Goal: Task Accomplishment & Management: Use online tool/utility

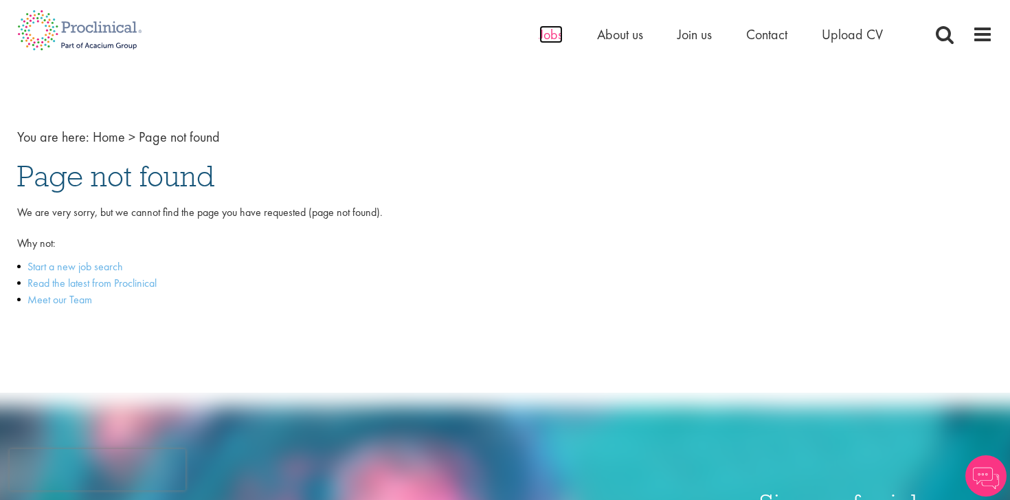
click at [553, 37] on span "Jobs" at bounding box center [550, 34] width 23 height 18
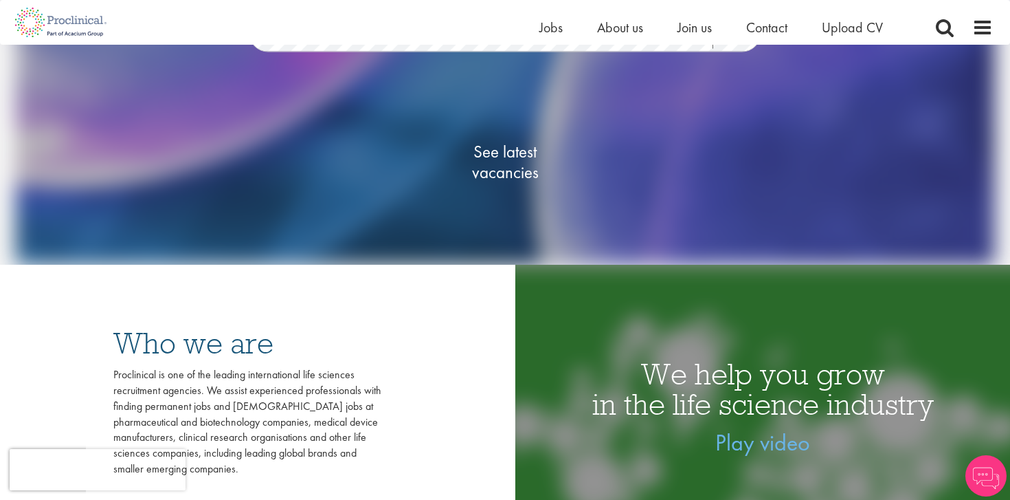
scroll to position [124, 0]
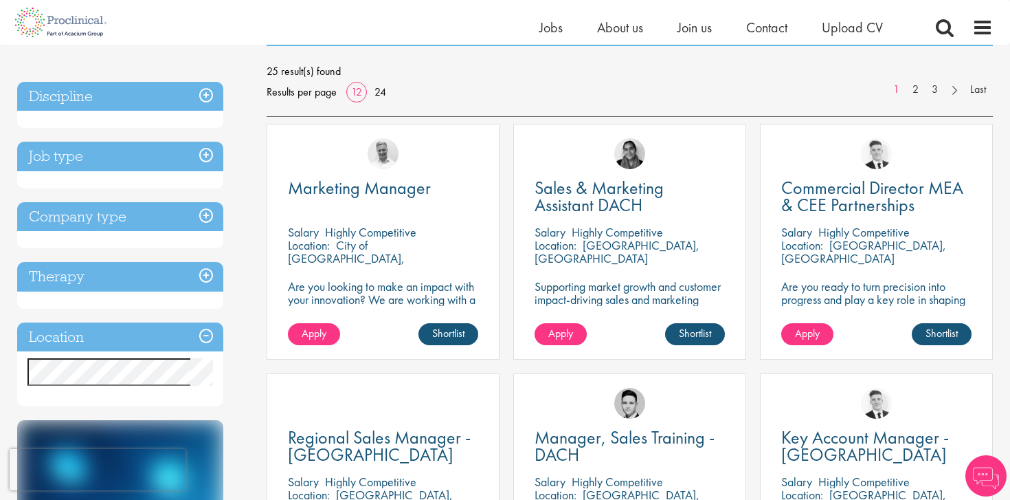
scroll to position [195, 0]
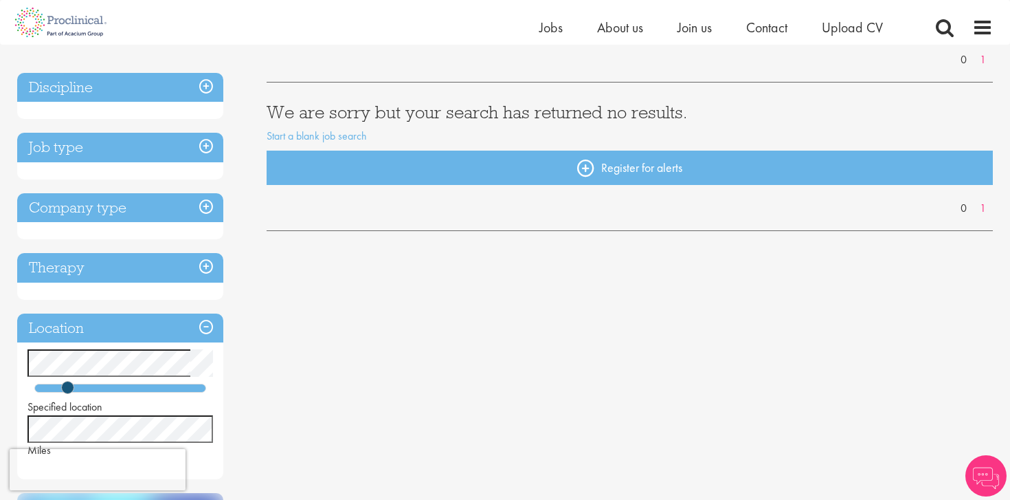
scroll to position [219, 0]
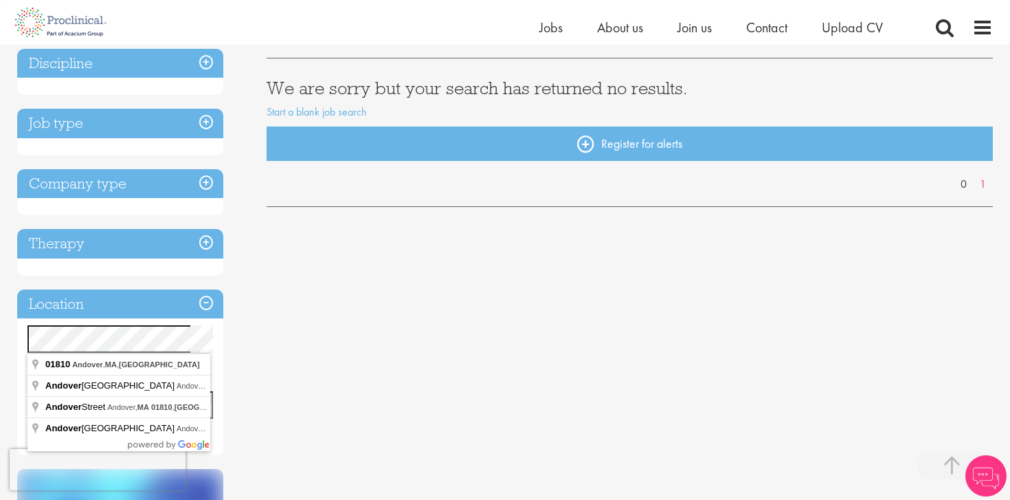
click at [37, 311] on div "Location Specified location Miles" at bounding box center [120, 372] width 206 height 166
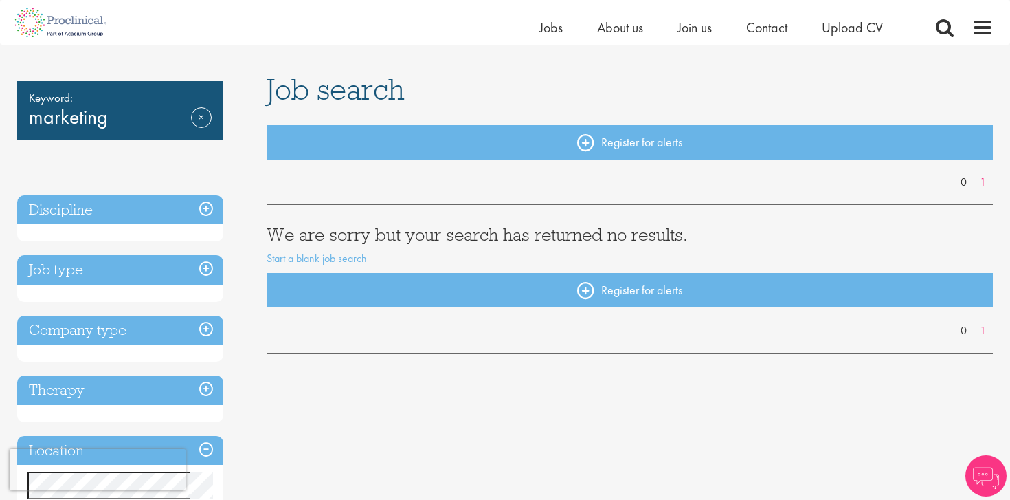
scroll to position [40, 0]
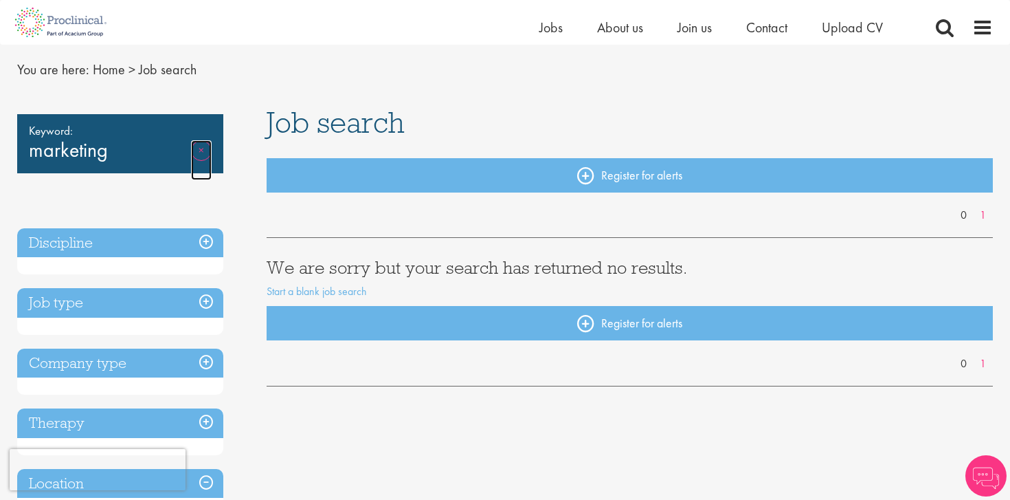
click at [209, 144] on link "Remove" at bounding box center [201, 160] width 21 height 40
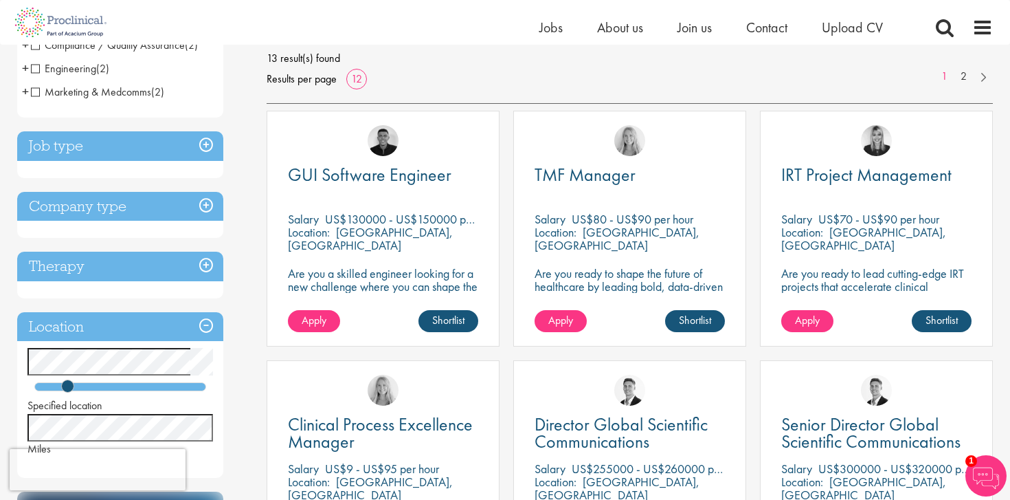
scroll to position [198, 0]
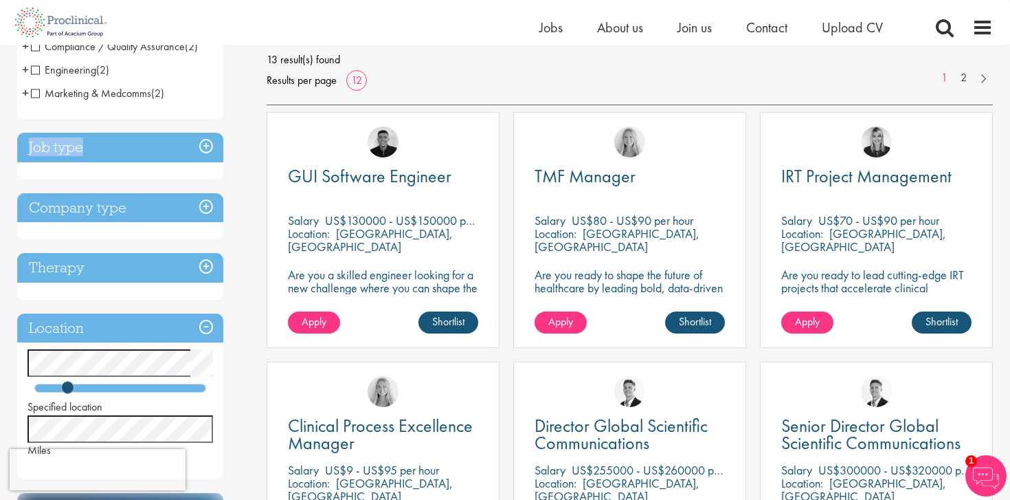
drag, startPoint x: 147, startPoint y: 148, endPoint x: 150, endPoint y: 114, distance: 33.8
click at [150, 114] on div "Discipline Biometrics (2) - + Statistics (1) Programming (1) Clinical Research …" at bounding box center [120, 217] width 206 height 523
click at [143, 97] on span "Marketing & Medcomms" at bounding box center [91, 93] width 120 height 14
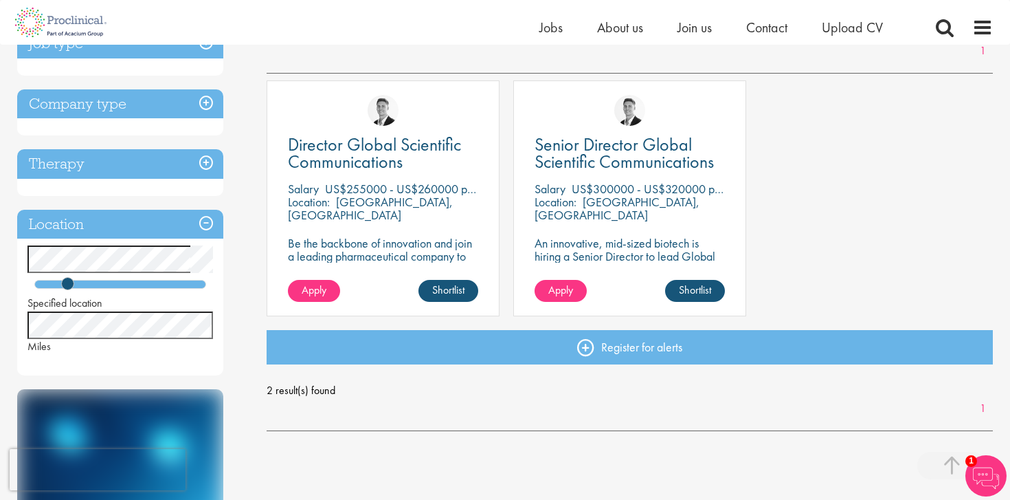
scroll to position [225, 0]
